Goal: Task Accomplishment & Management: Use online tool/utility

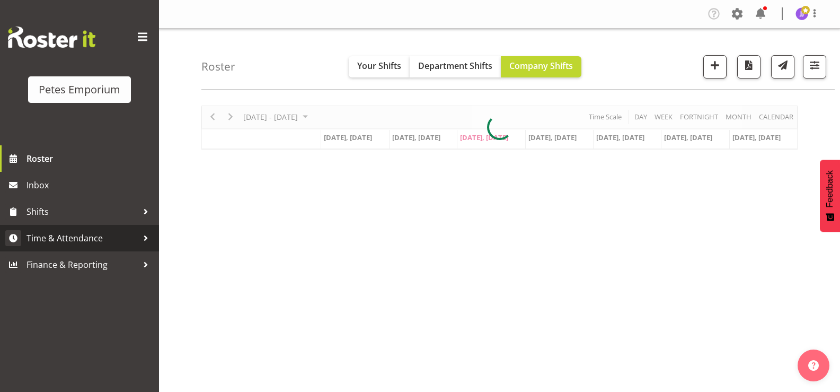
click at [93, 241] on span "Time & Attendance" at bounding box center [82, 238] width 111 height 16
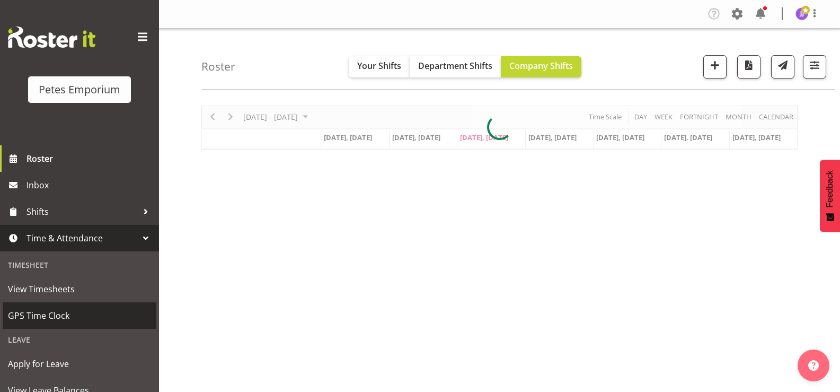
click at [92, 313] on span "GPS Time Clock" at bounding box center [79, 316] width 143 height 16
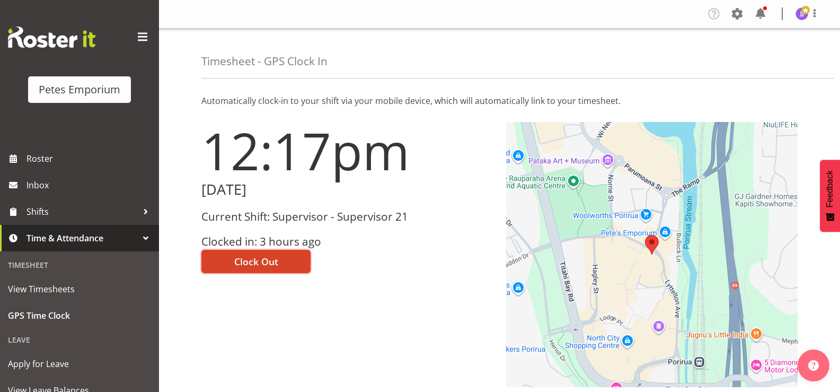
click at [292, 258] on button "Clock Out" at bounding box center [255, 261] width 109 height 23
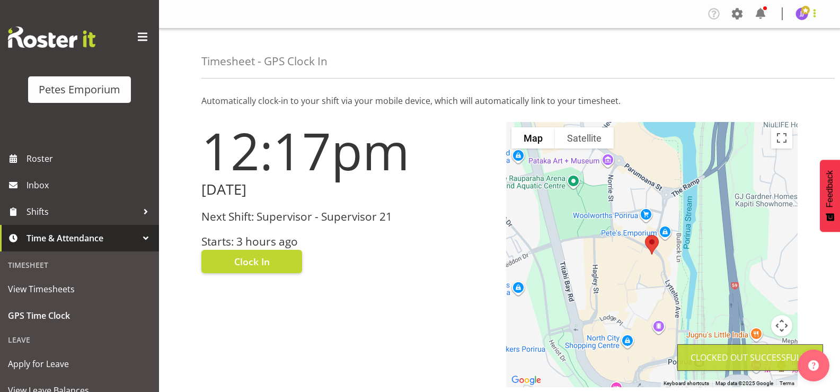
click at [810, 14] on span at bounding box center [815, 13] width 13 height 13
click at [771, 56] on link "Log Out" at bounding box center [770, 55] width 102 height 19
